Goal: Task Accomplishment & Management: Manage account settings

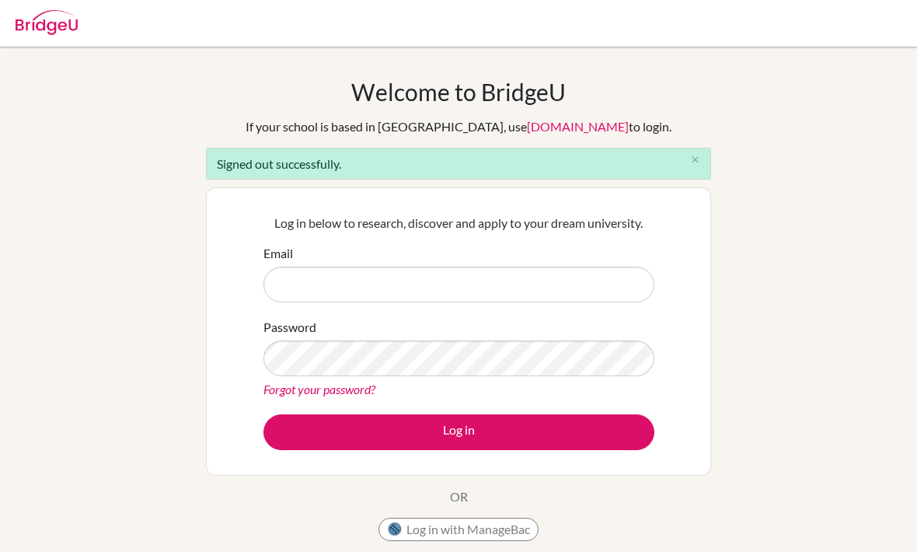
scroll to position [150, 0]
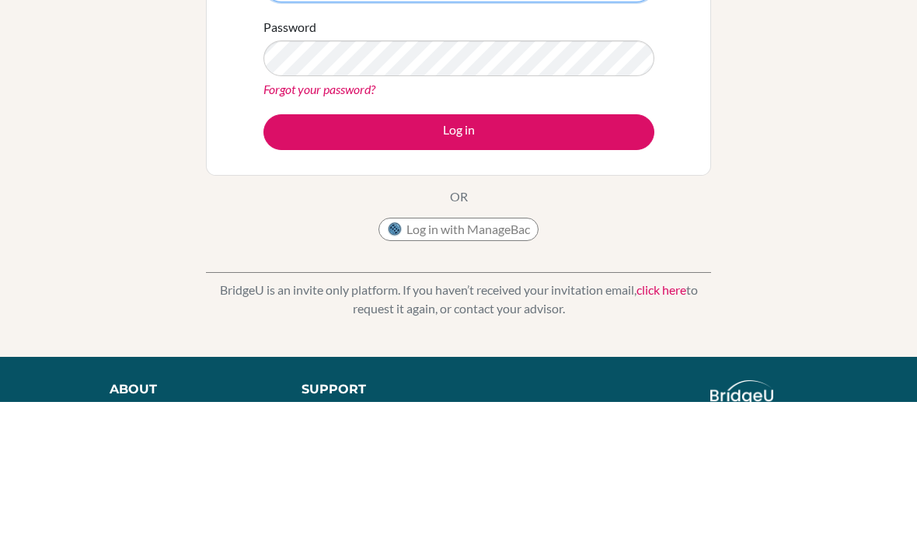
type input "[EMAIL_ADDRESS][DOMAIN_NAME]"
click at [458, 281] on button "Log in" at bounding box center [458, 282] width 391 height 36
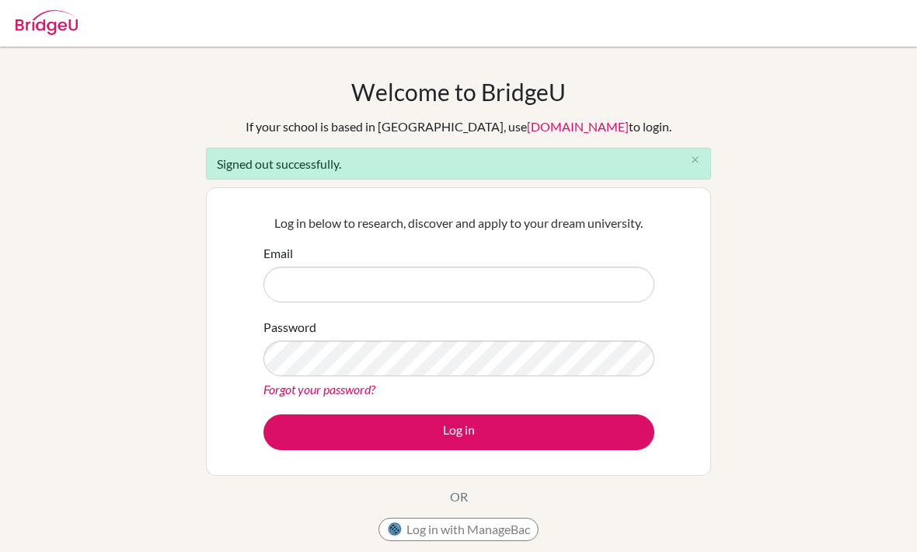
scroll to position [150, 0]
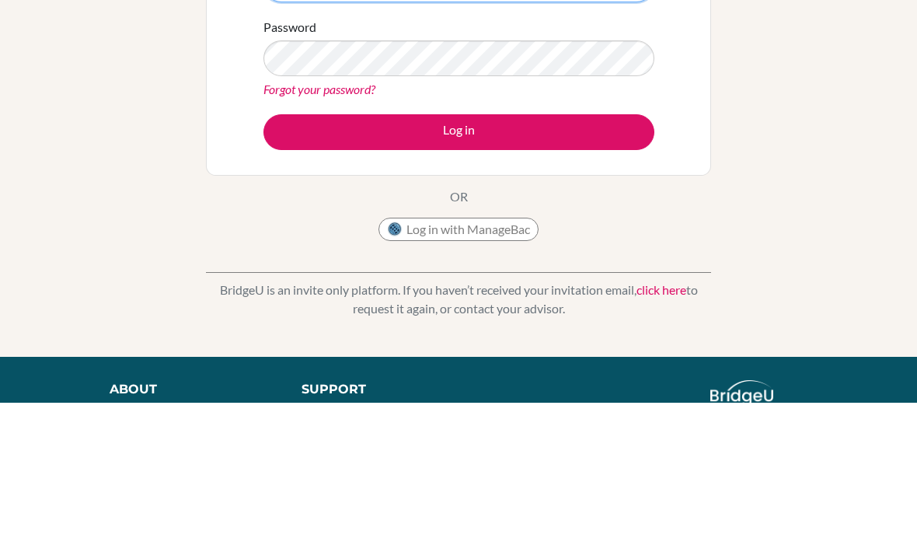
type input "[EMAIL_ADDRESS][DOMAIN_NAME]"
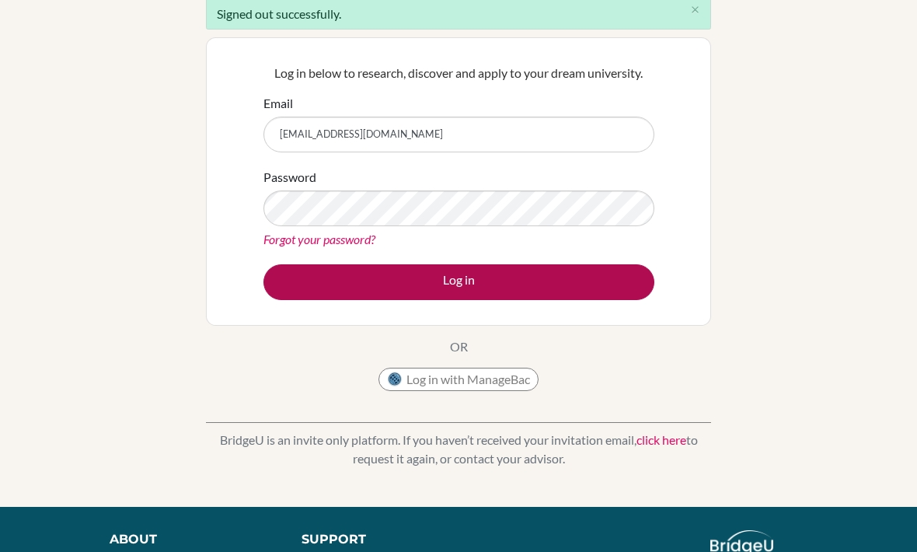
click at [602, 282] on button "Log in" at bounding box center [458, 282] width 391 height 36
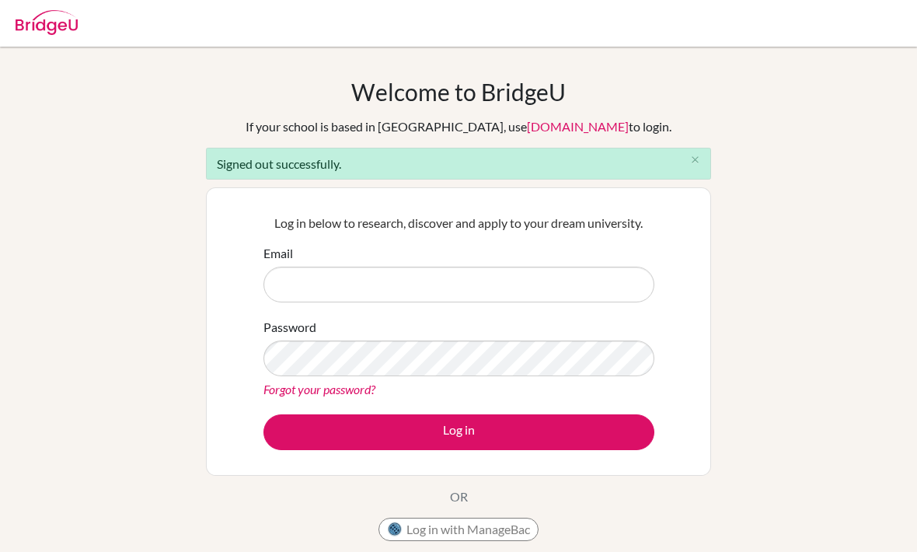
scroll to position [150, 0]
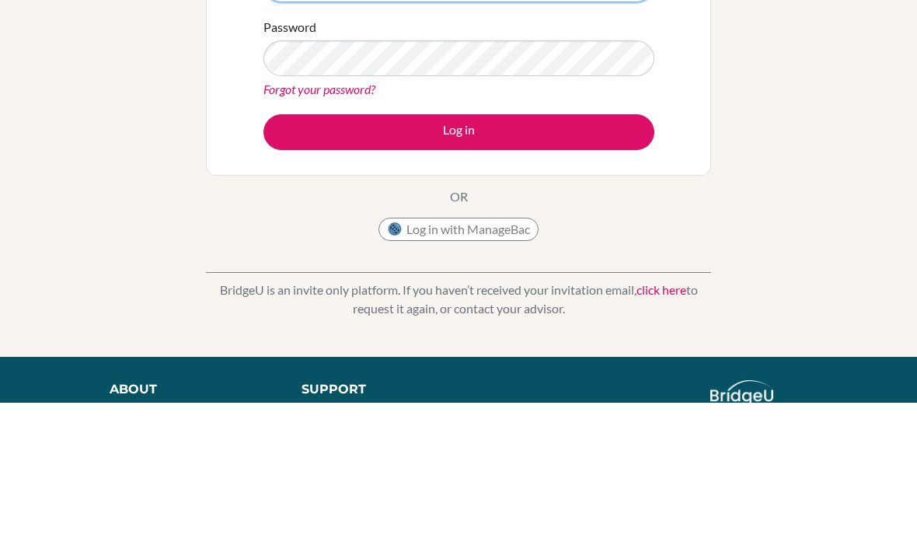
type input "[EMAIL_ADDRESS][DOMAIN_NAME]"
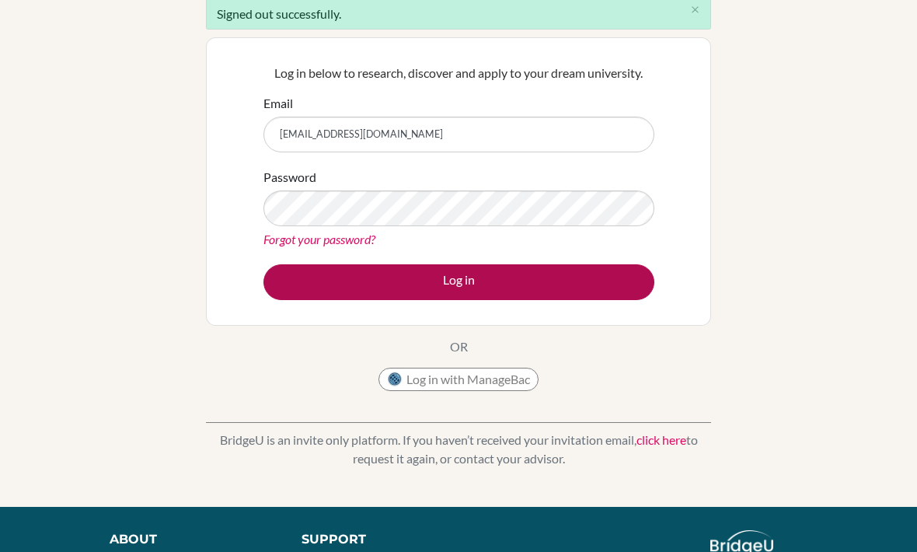
click at [499, 289] on button "Log in" at bounding box center [458, 282] width 391 height 36
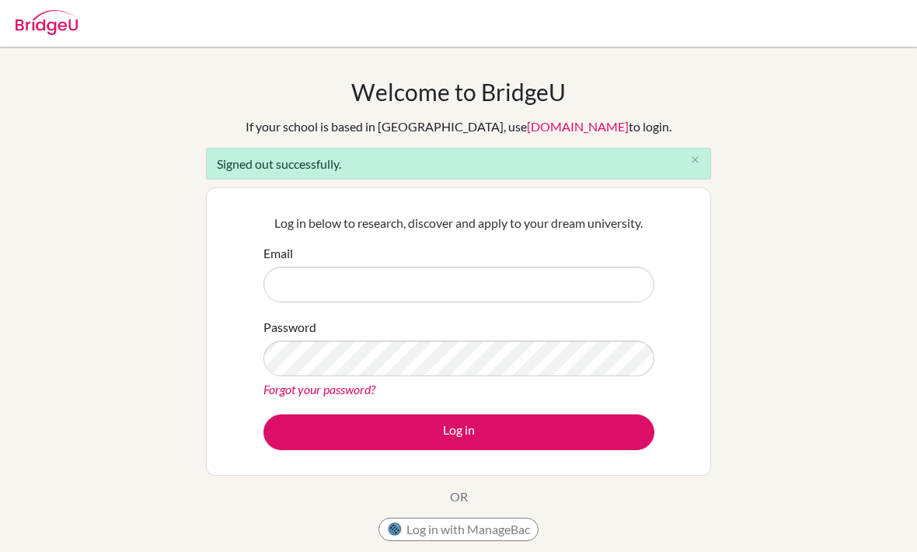
scroll to position [150, 0]
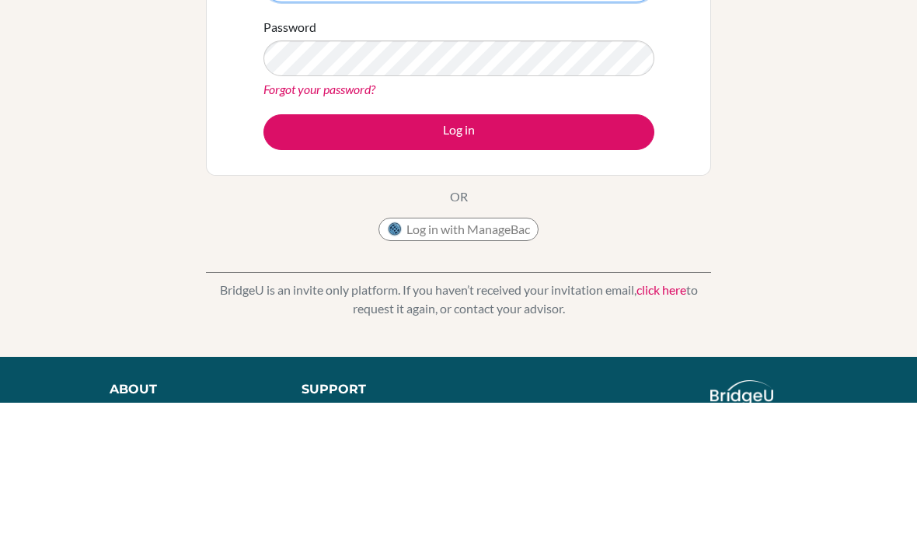
type input "akash.anumanchi@dijaki.gimb.org"
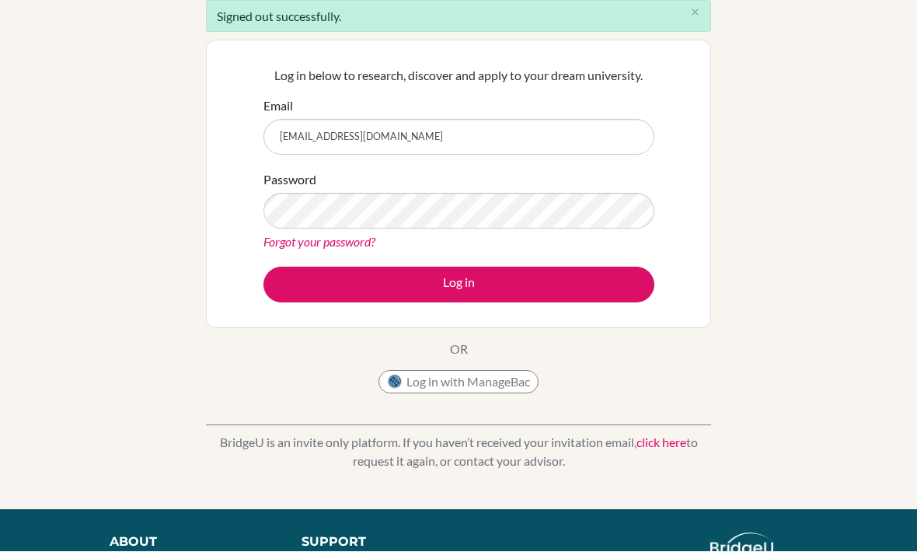
scroll to position [148, 0]
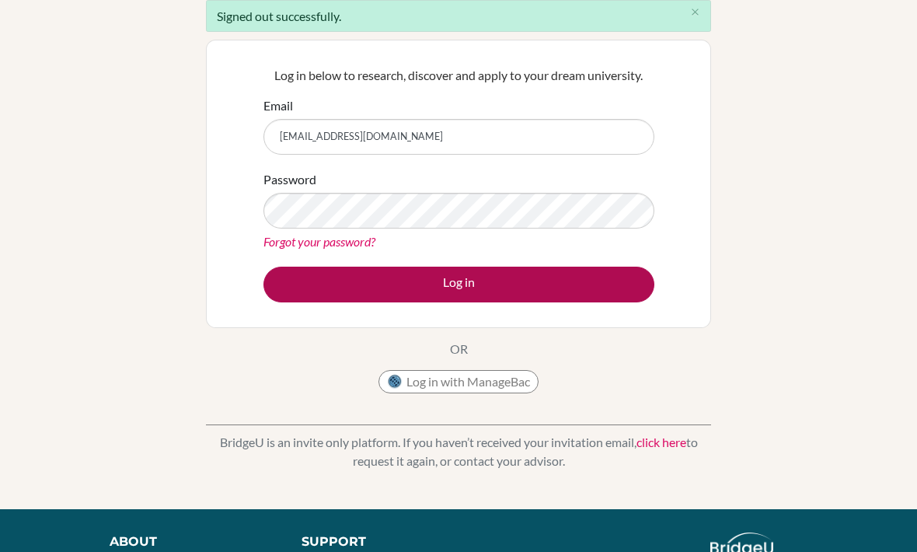
click at [379, 282] on button "Log in" at bounding box center [458, 284] width 391 height 36
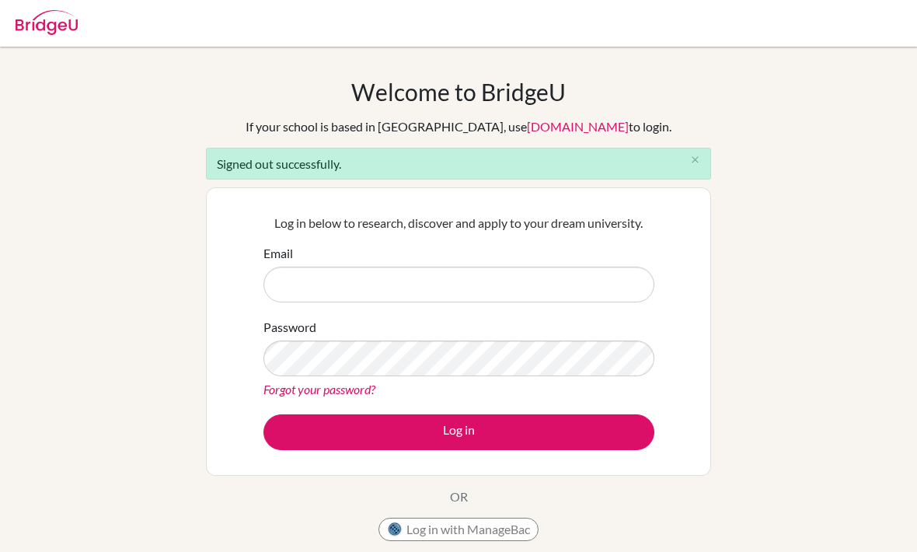
scroll to position [150, 0]
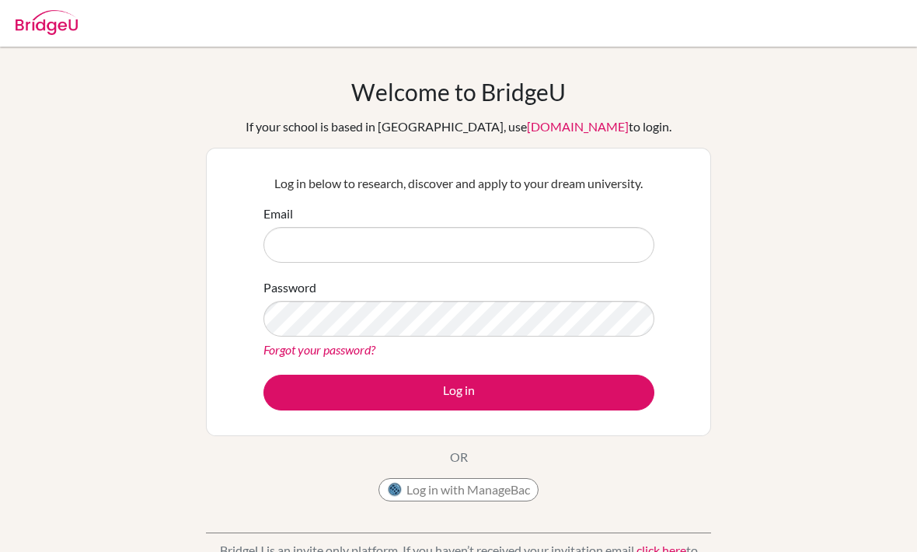
scroll to position [110, 0]
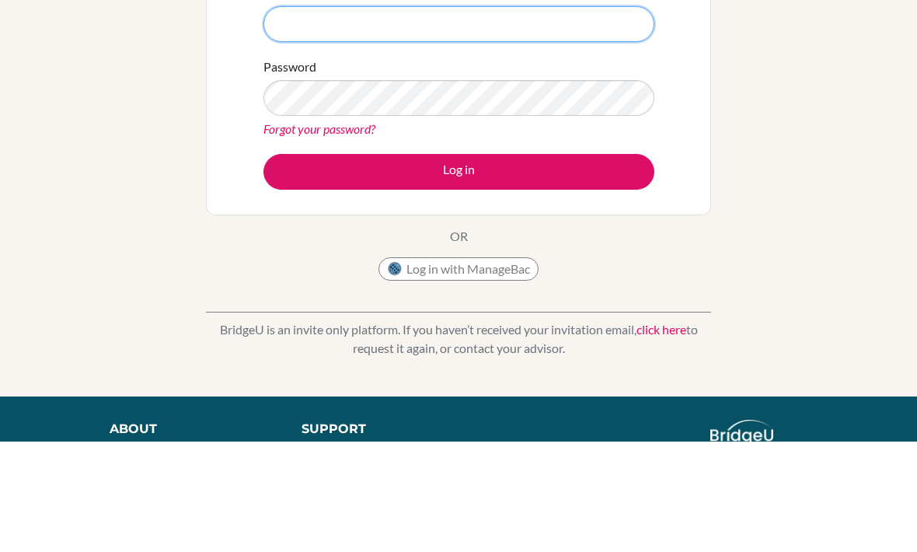
type input "akash.anumanchi@dijaki.gimb.org"
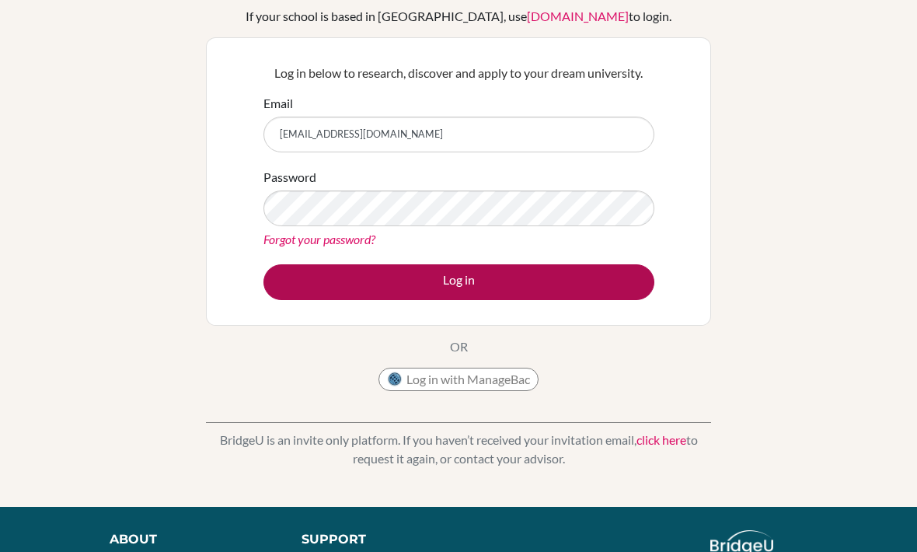
click at [544, 277] on button "Log in" at bounding box center [458, 282] width 391 height 36
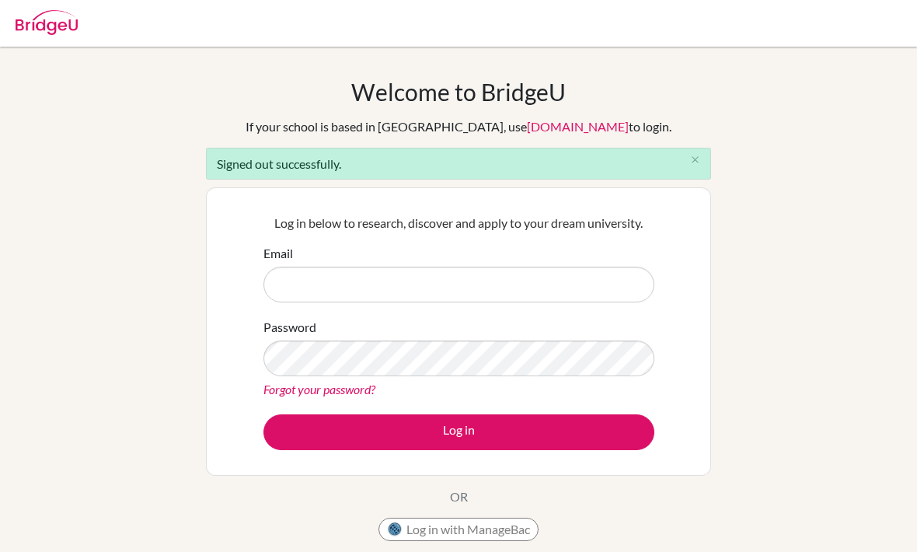
scroll to position [150, 0]
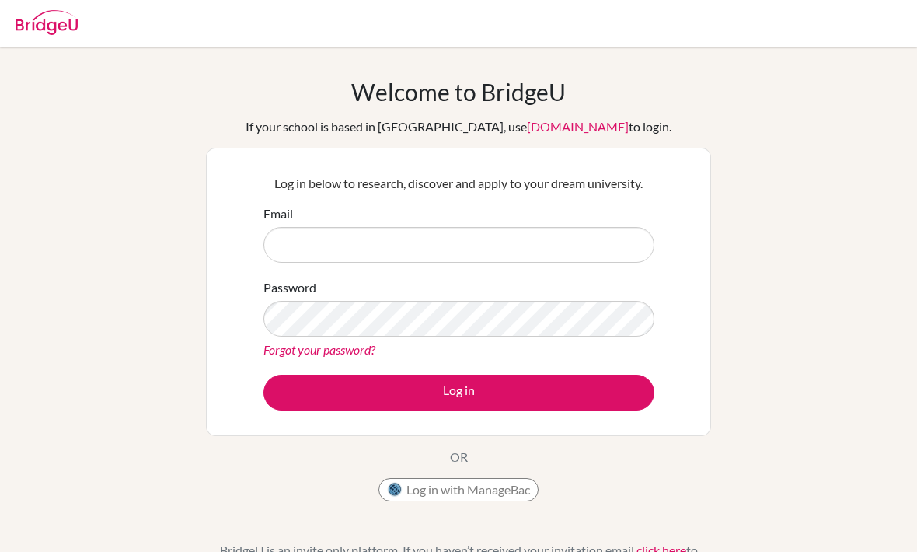
click at [37, 30] on img at bounding box center [47, 22] width 62 height 25
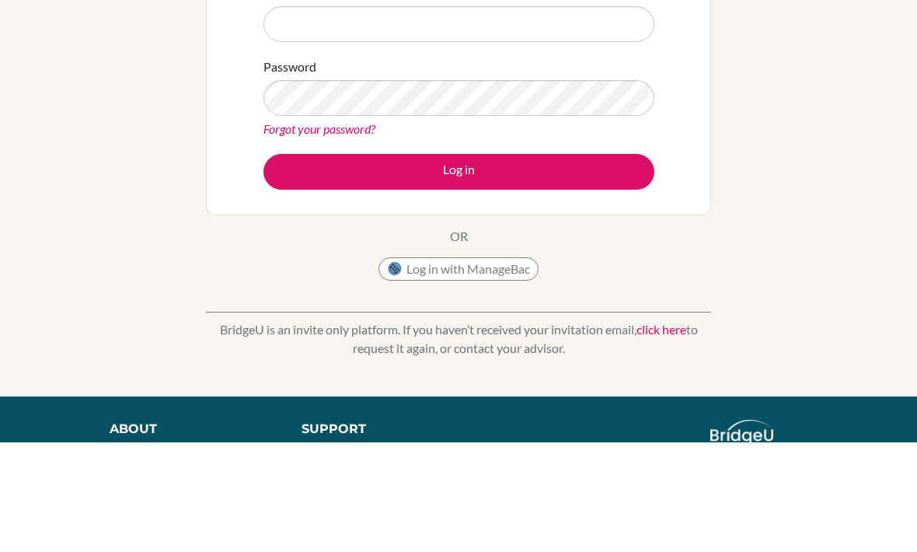
click at [46, 19] on div "Welcome to [GEOGRAPHIC_DATA] If your school is based in [GEOGRAPHIC_DATA], use …" at bounding box center [458, 221] width 917 height 508
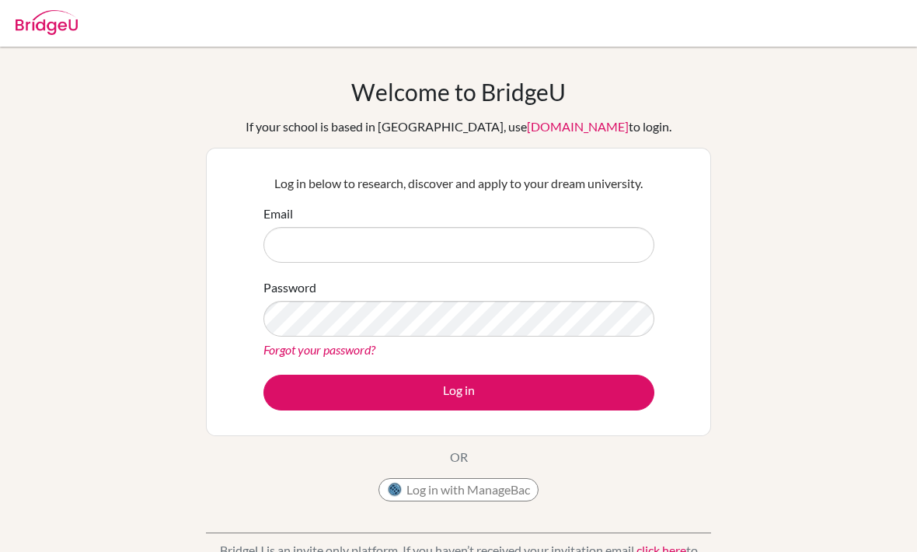
click at [47, 16] on img at bounding box center [47, 22] width 62 height 25
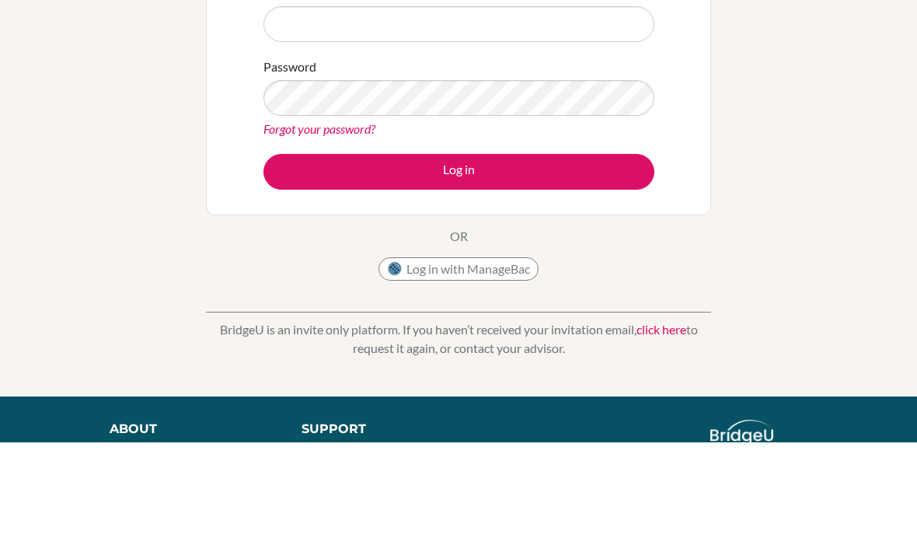
click at [35, 18] on div "Welcome to BridgeU If your school is based in China, use app.bridge-u.com.cn to…" at bounding box center [458, 221] width 917 height 508
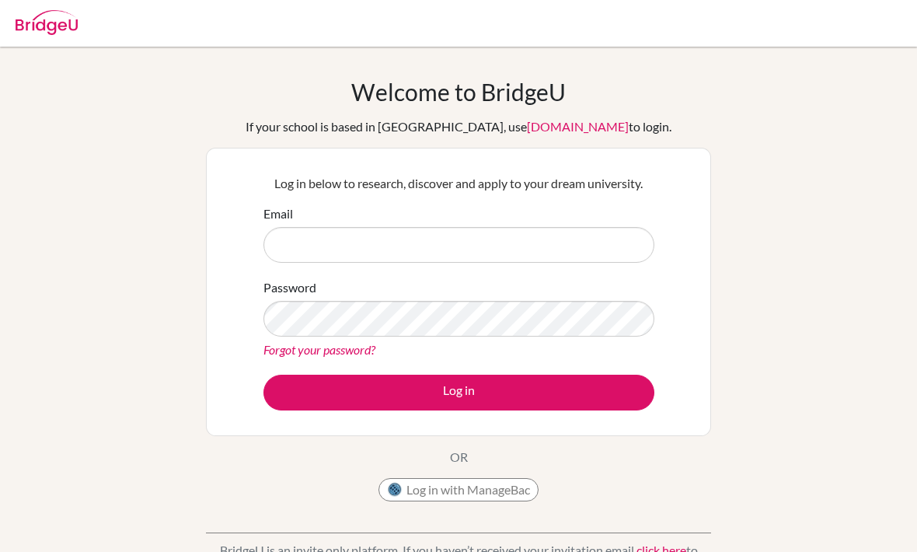
click at [47, 26] on img at bounding box center [47, 22] width 62 height 25
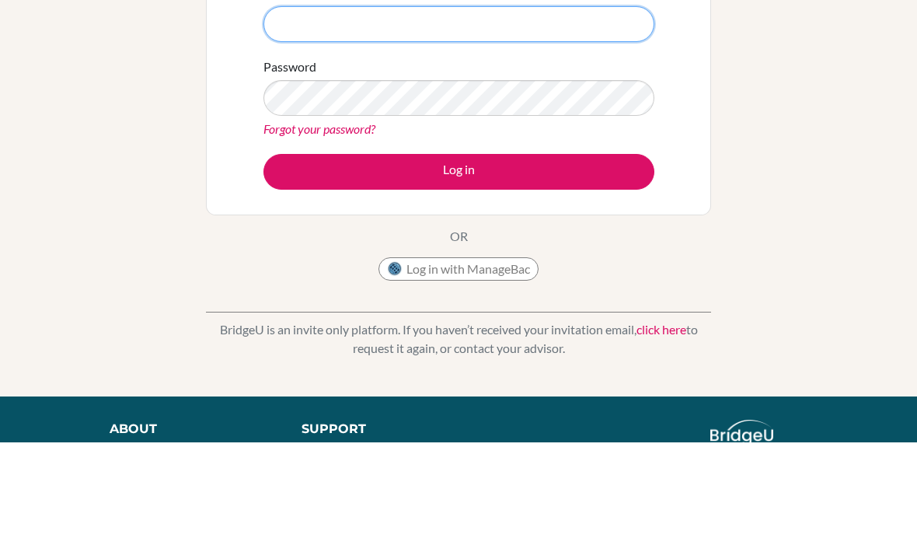
type input "akash.anumanchi@dijaki.gimb.org"
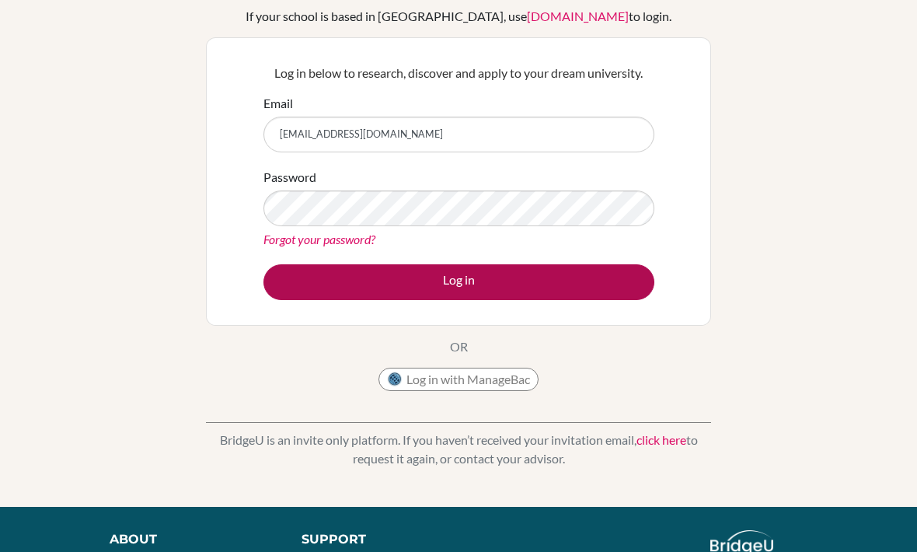
click at [310, 271] on button "Log in" at bounding box center [458, 282] width 391 height 36
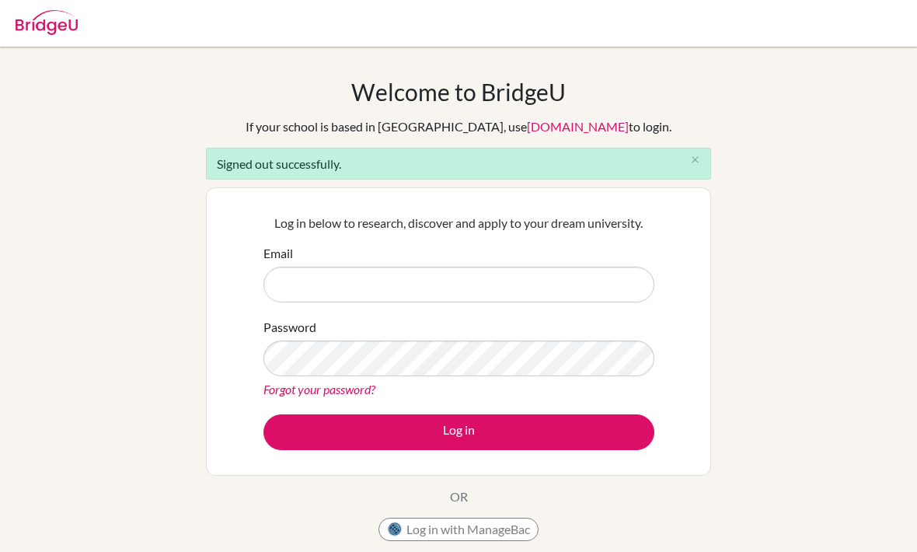
scroll to position [150, 0]
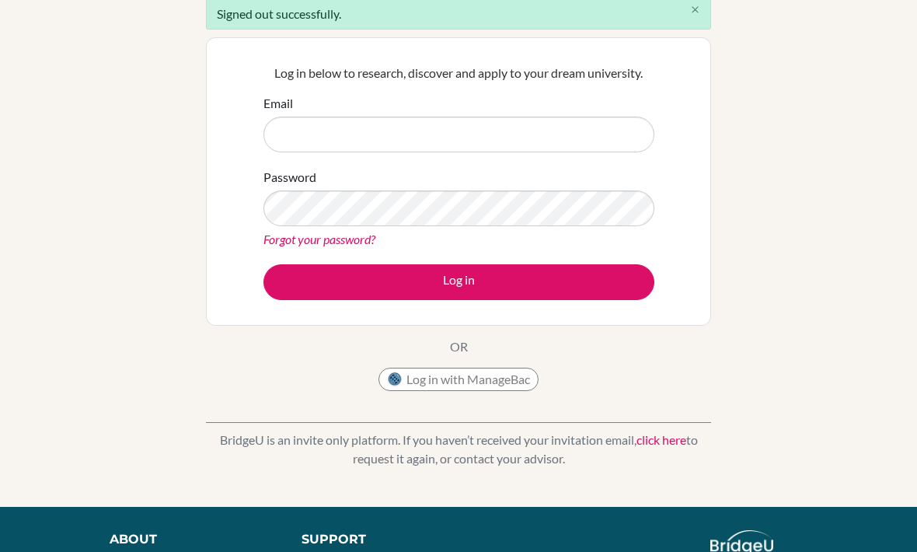
click at [691, 16] on icon "close" at bounding box center [695, 10] width 12 height 12
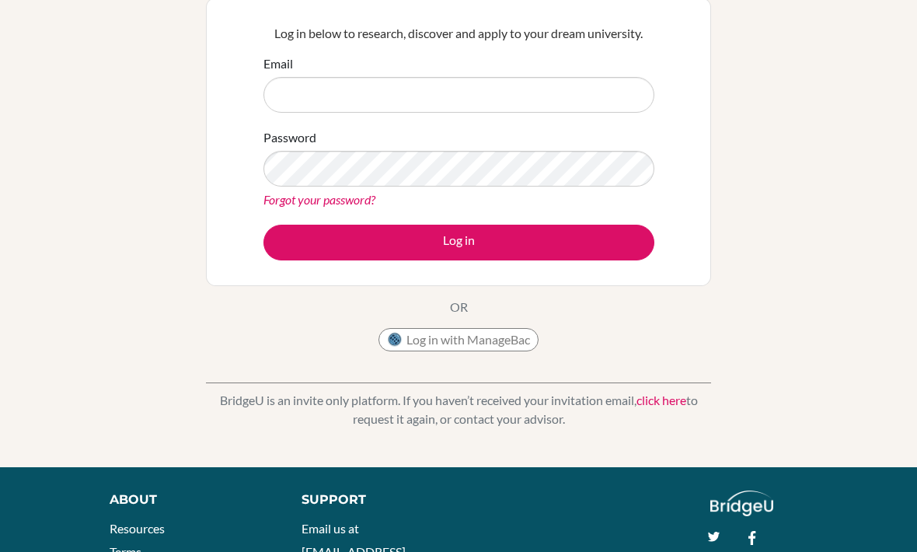
click at [690, 156] on div "Log in below to research, discover and apply to your dream university. Email Pa…" at bounding box center [458, 142] width 505 height 288
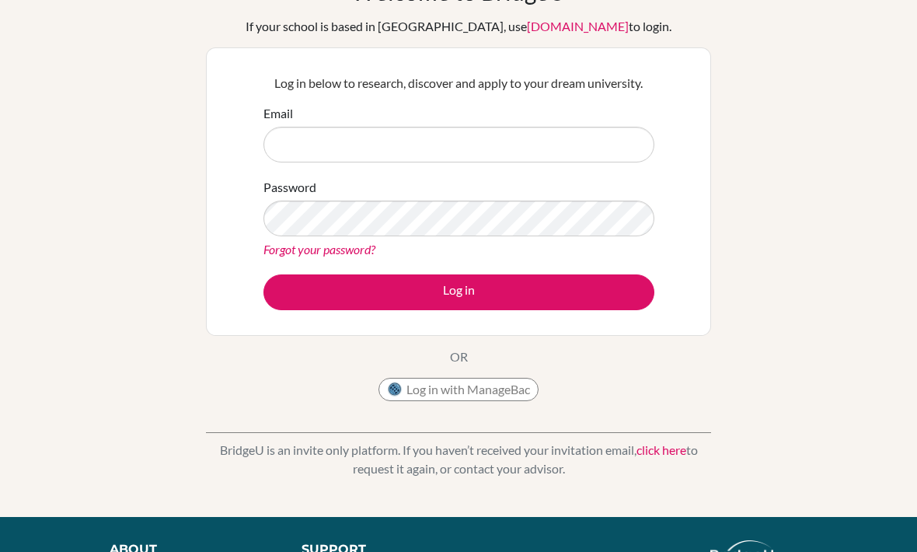
scroll to position [0, 0]
